Goal: Task Accomplishment & Management: Complete application form

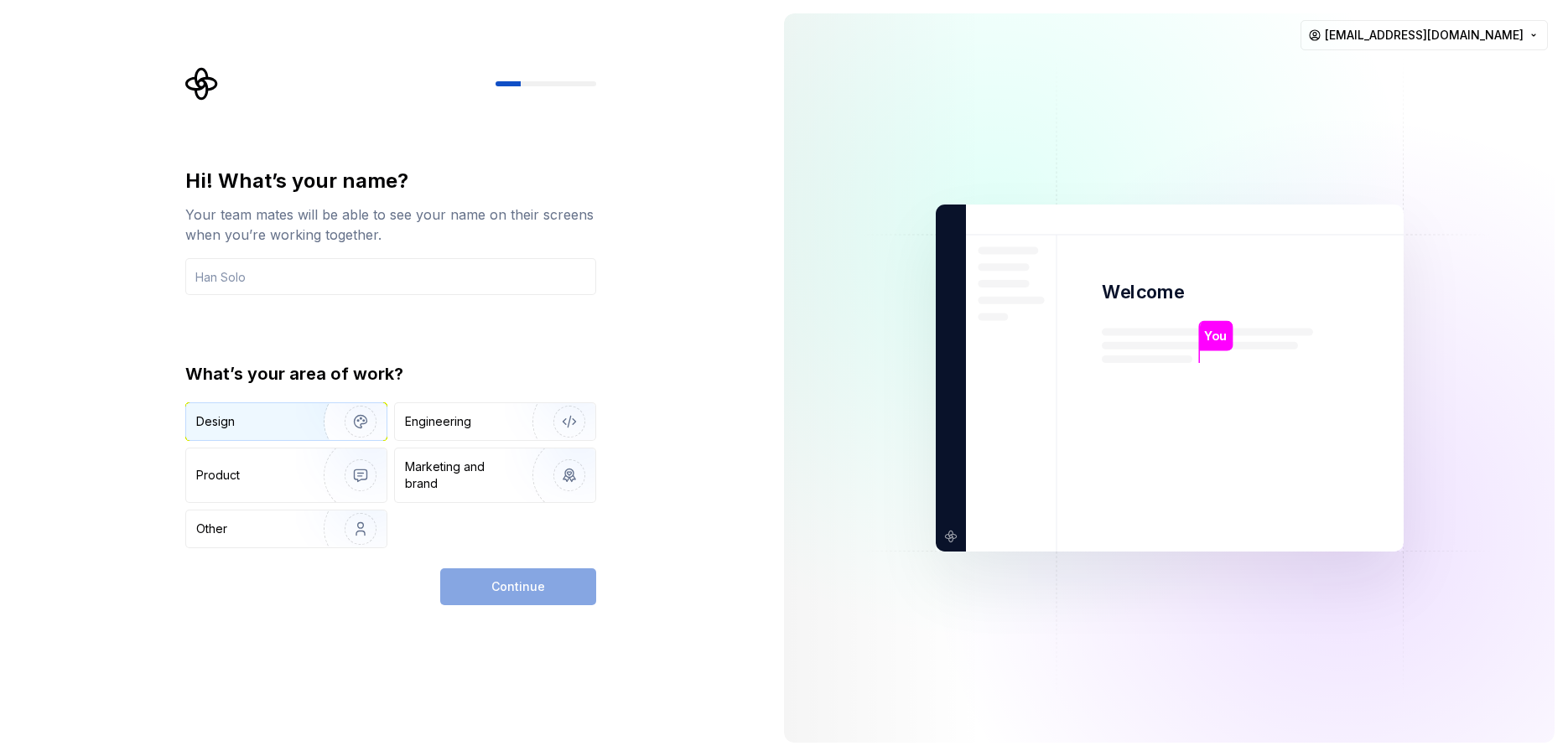
click at [234, 417] on div "Design" at bounding box center [249, 421] width 105 height 17
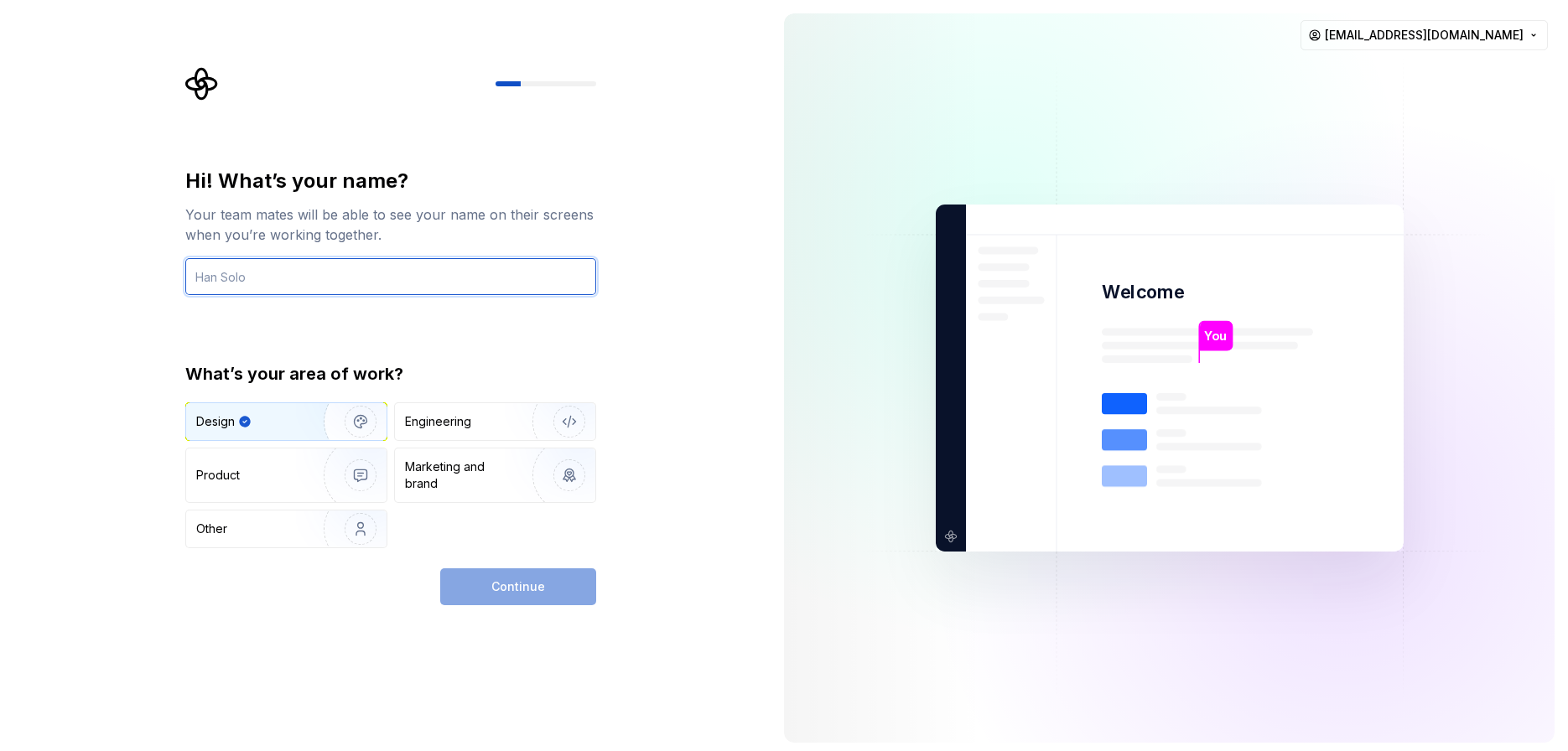
click at [405, 277] on input "text" at bounding box center [391, 276] width 411 height 37
type input "Praveen"
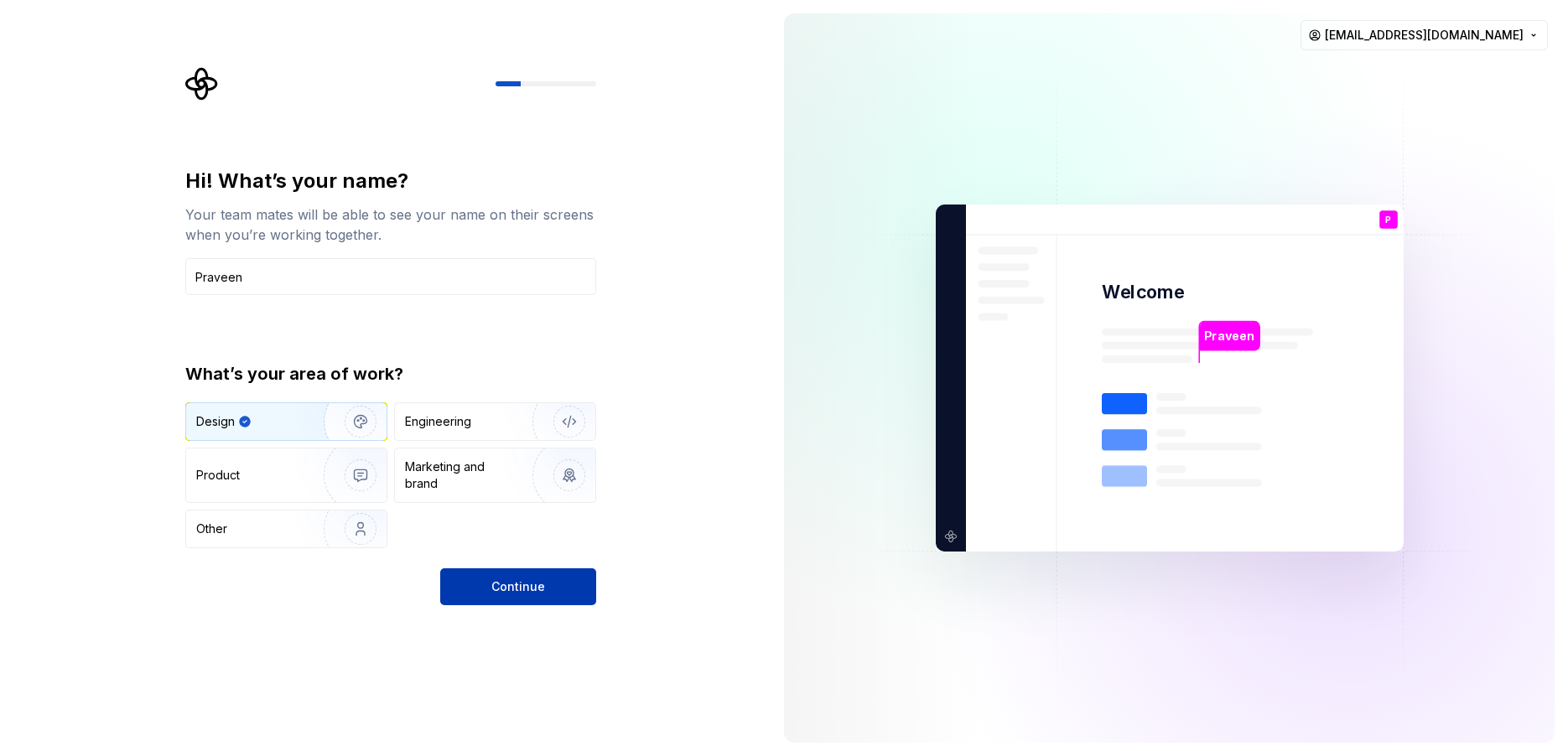
click at [534, 582] on span "Continue" at bounding box center [518, 586] width 54 height 17
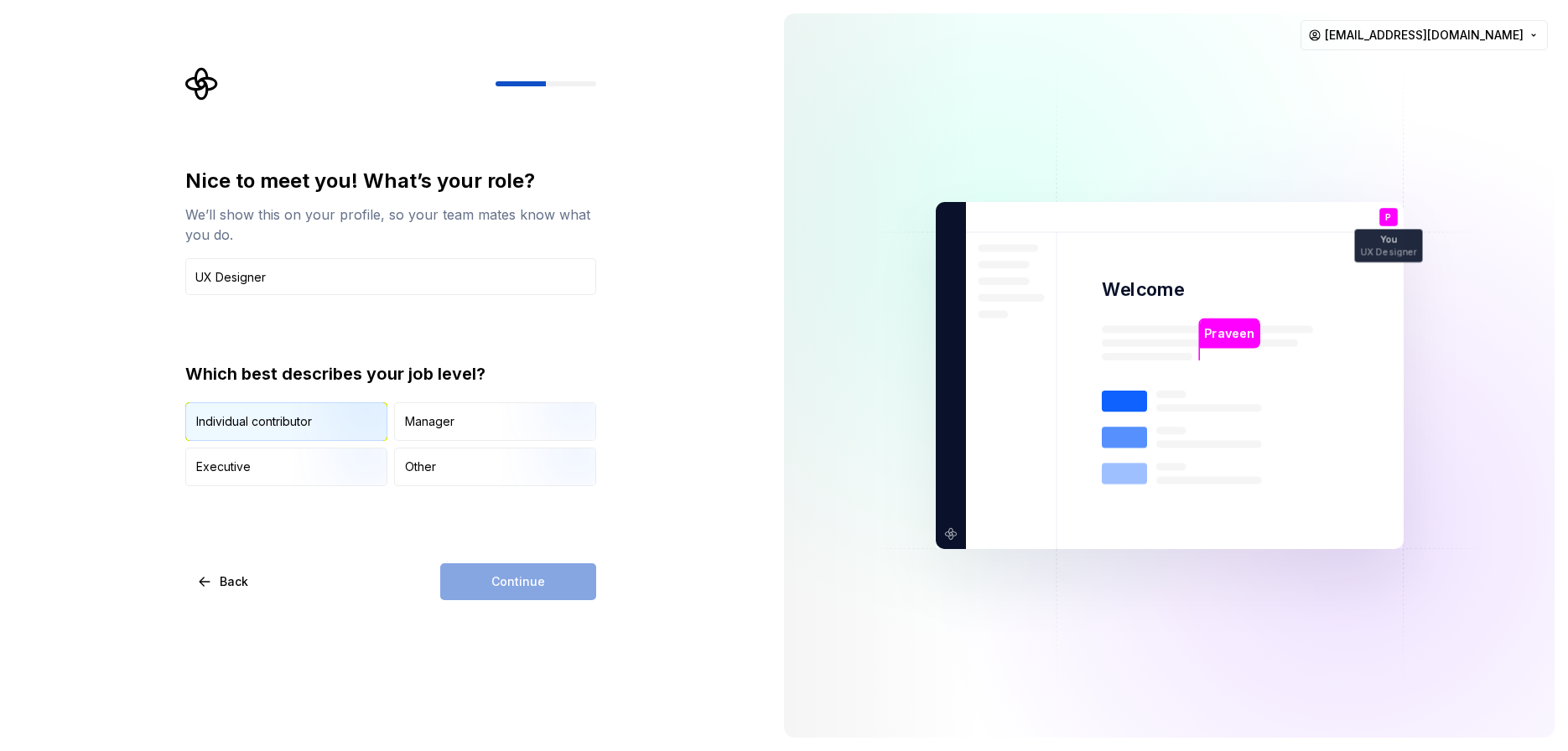
type input "UX Designer"
click at [305, 423] on img "button" at bounding box center [346, 442] width 107 height 112
click at [524, 580] on span "Continue" at bounding box center [518, 582] width 54 height 17
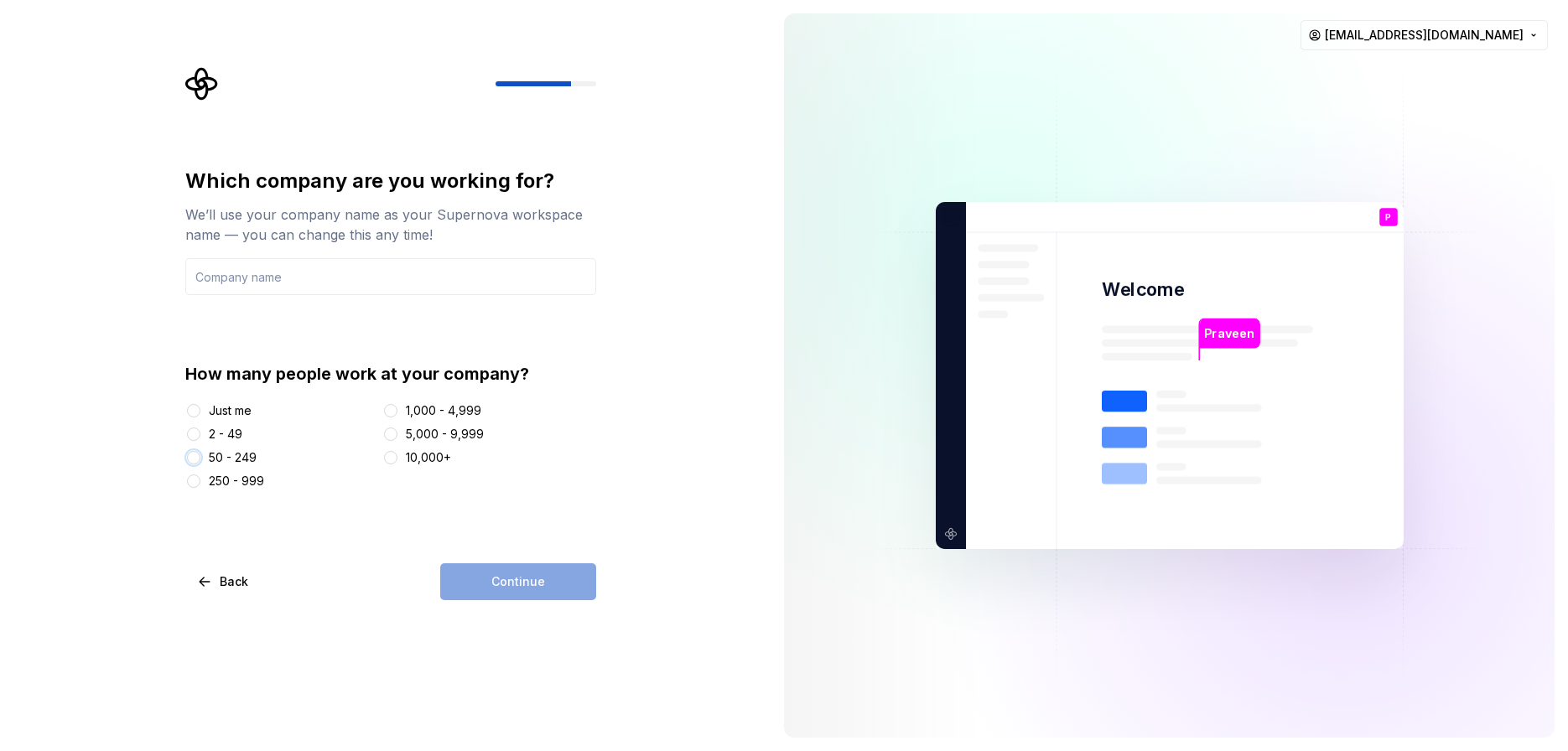
click at [196, 458] on button "50 - 249" at bounding box center [193, 457] width 13 height 13
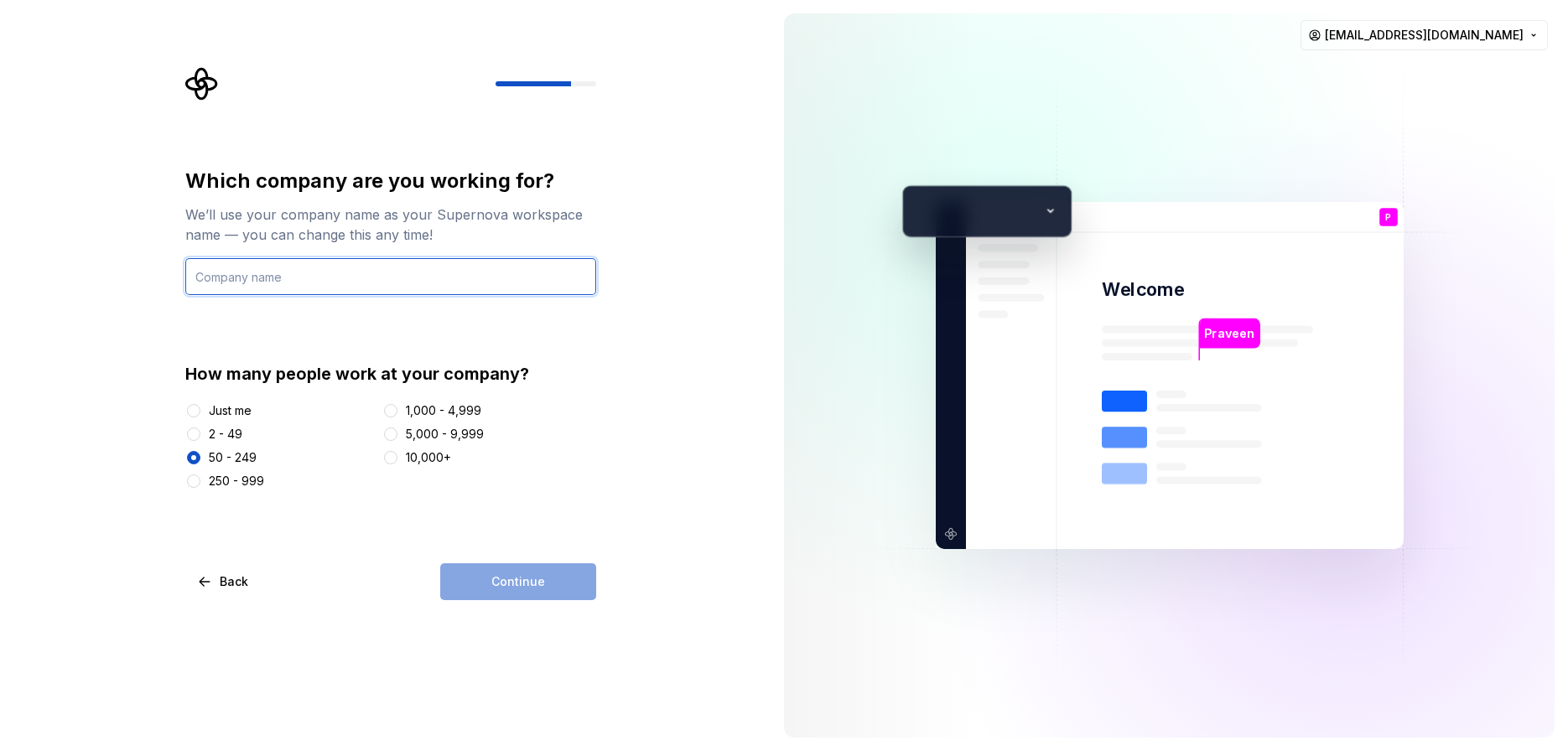
click at [257, 279] on input "text" at bounding box center [391, 276] width 411 height 37
type input "ThinkGear"
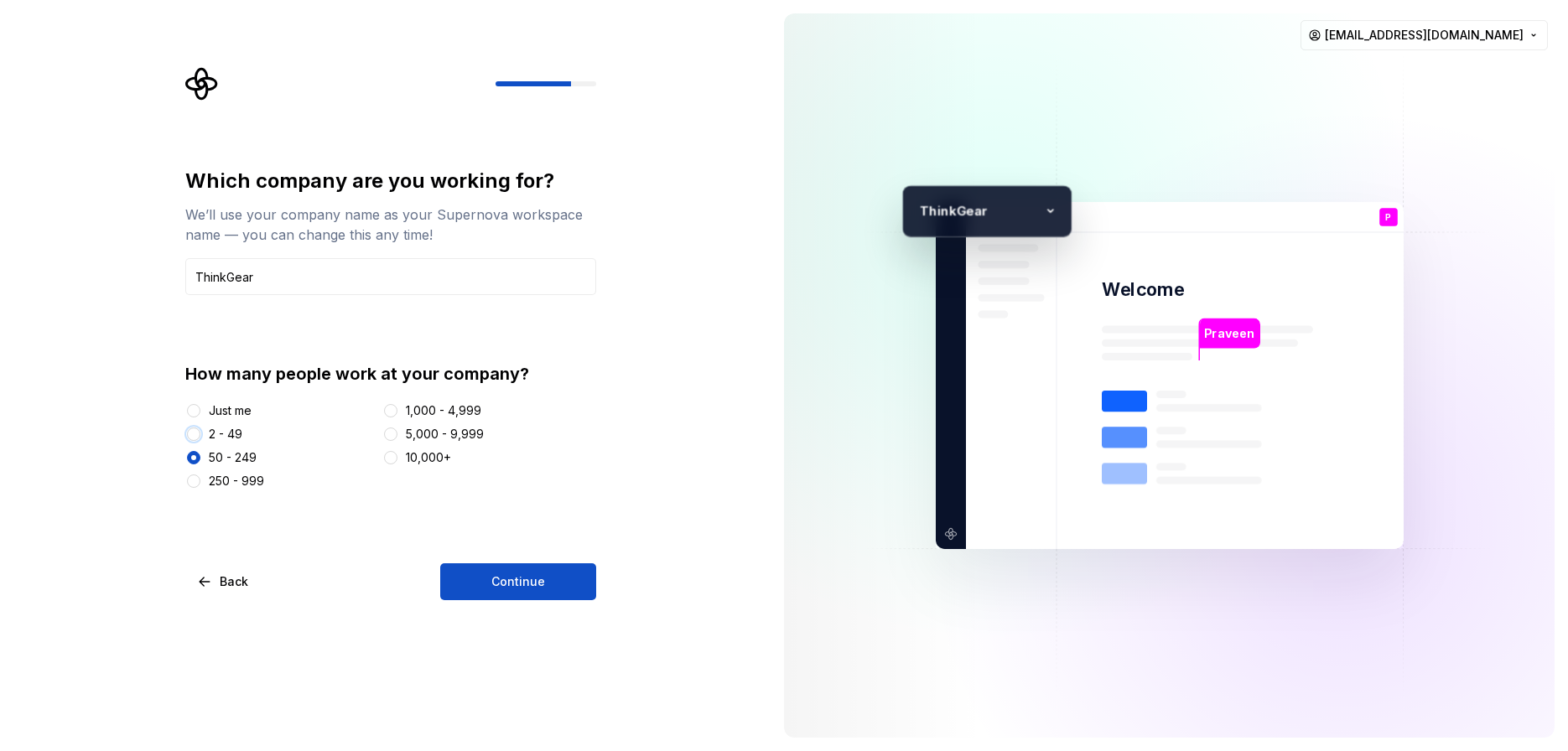
click at [195, 433] on button "2 - 49" at bounding box center [193, 433] width 13 height 13
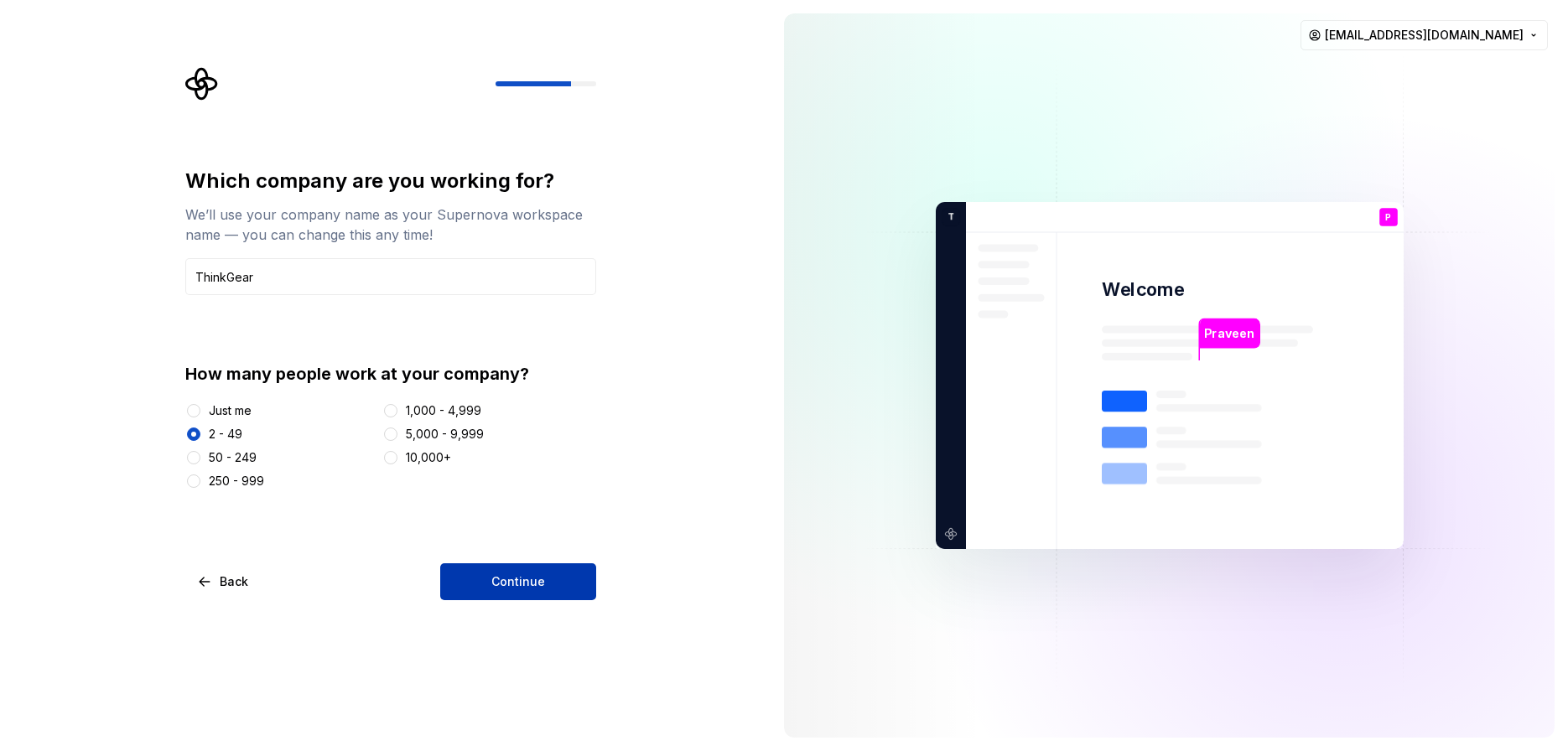
click at [504, 577] on span "Continue" at bounding box center [518, 582] width 54 height 17
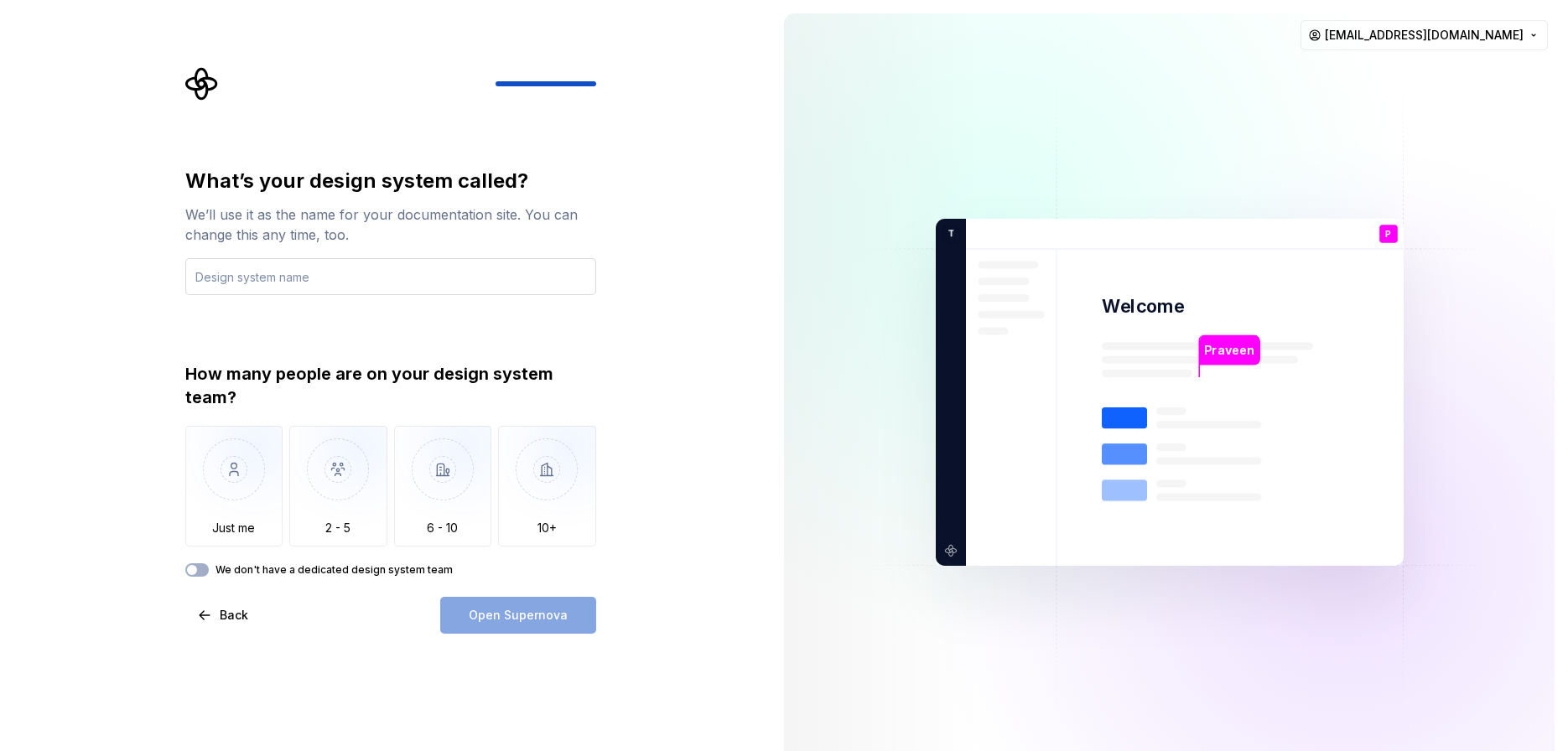
click at [421, 285] on input "text" at bounding box center [391, 276] width 411 height 37
type input "Mockoraa"
click at [328, 495] on img "button" at bounding box center [338, 482] width 98 height 112
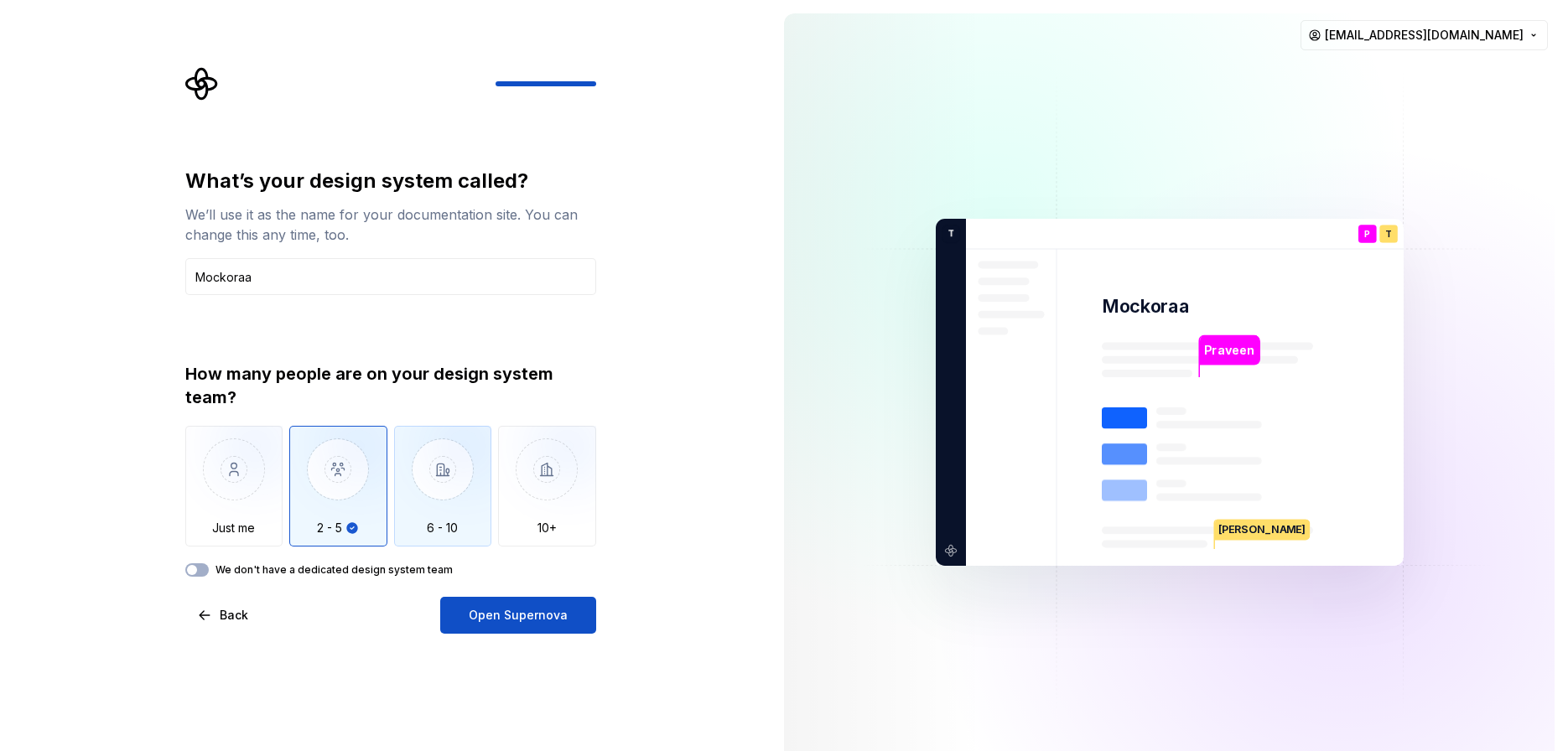
click at [449, 512] on img "button" at bounding box center [443, 482] width 98 height 112
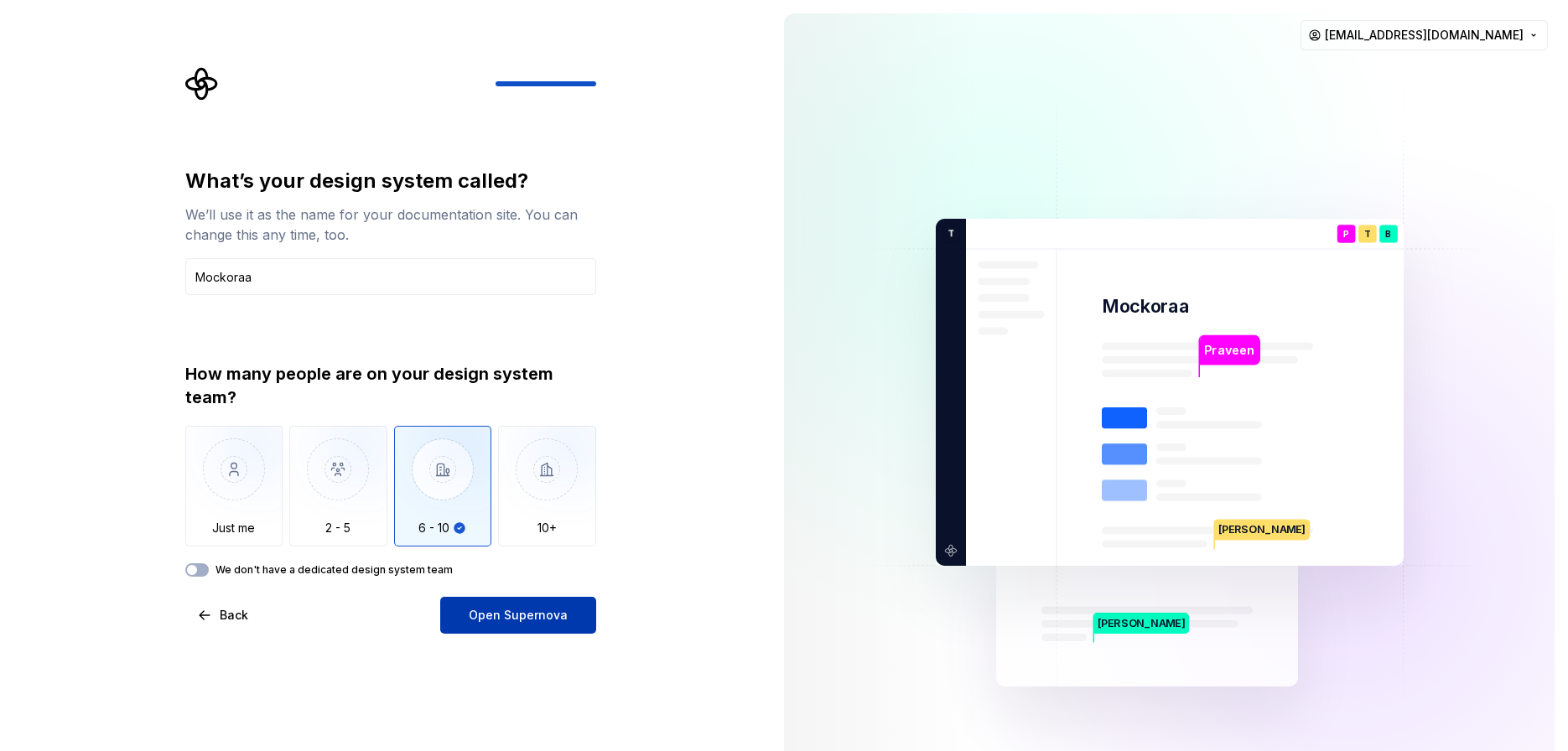
click at [499, 618] on span "Open Supernova" at bounding box center [518, 615] width 99 height 17
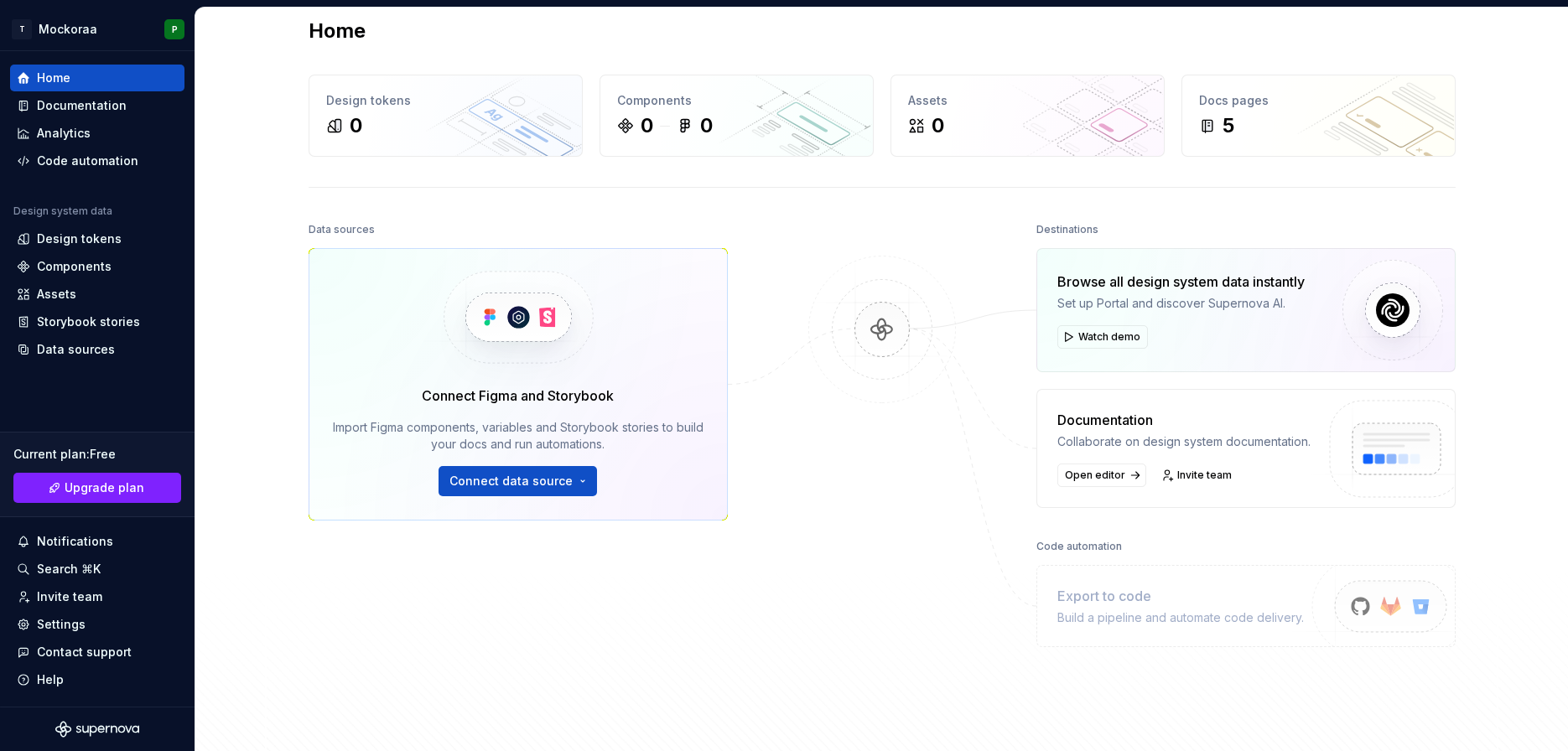
scroll to position [21, 0]
click at [109, 106] on div "Documentation" at bounding box center [81, 105] width 90 height 17
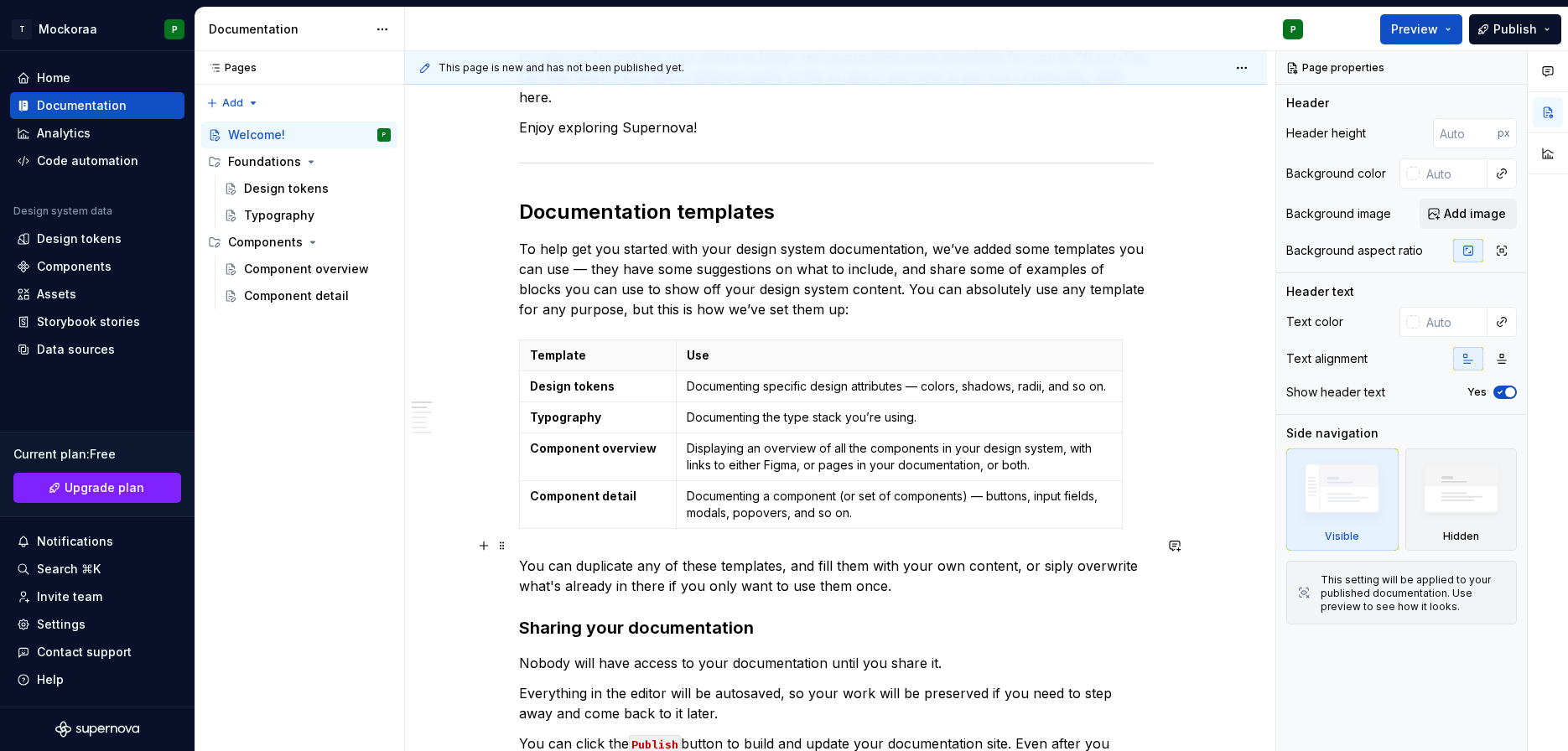
scroll to position [285, 0]
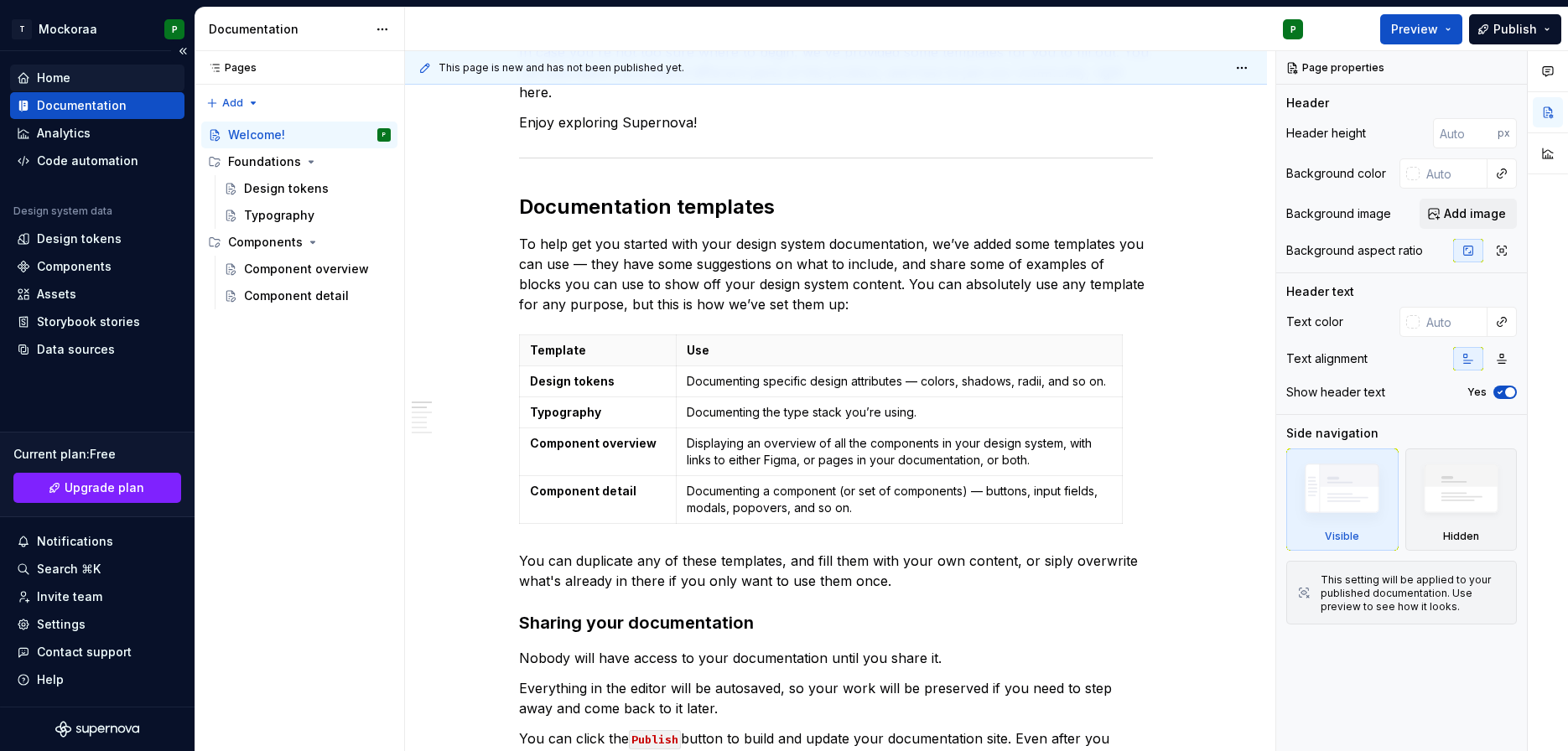
click at [53, 79] on div "Home" at bounding box center [54, 78] width 34 height 17
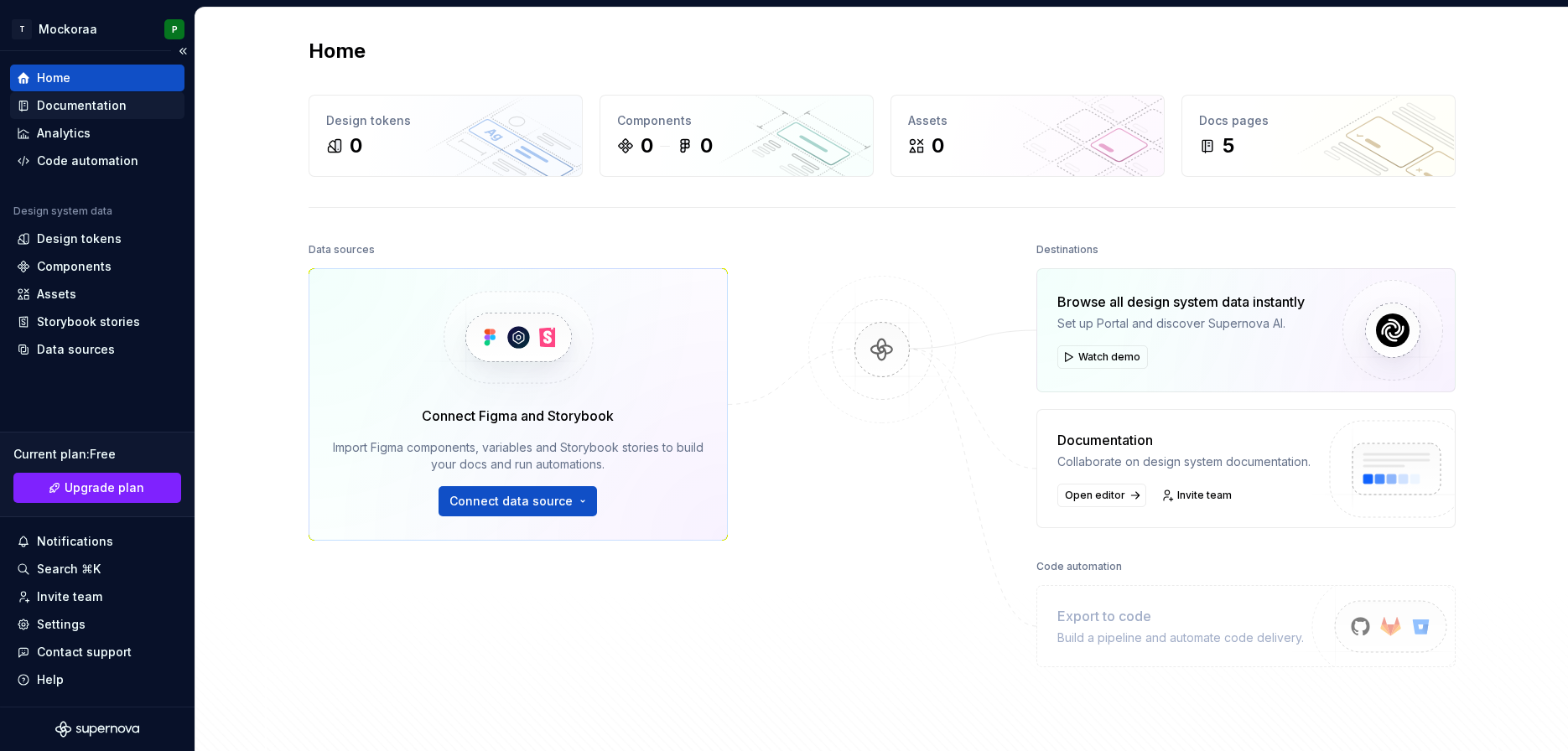
click at [77, 107] on div "Documentation" at bounding box center [81, 105] width 90 height 17
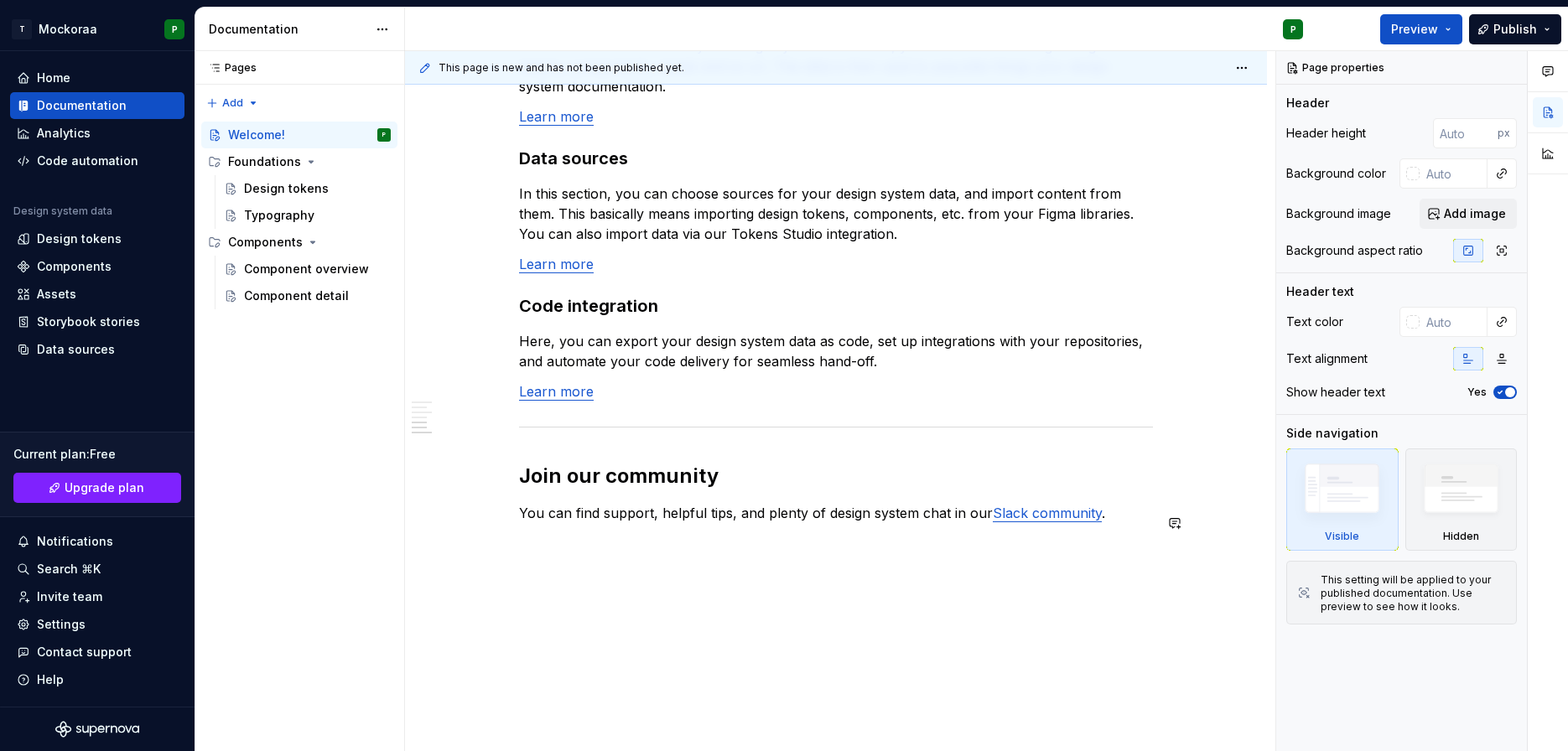
scroll to position [1306, 0]
type textarea "*"
